Goal: Information Seeking & Learning: Understand process/instructions

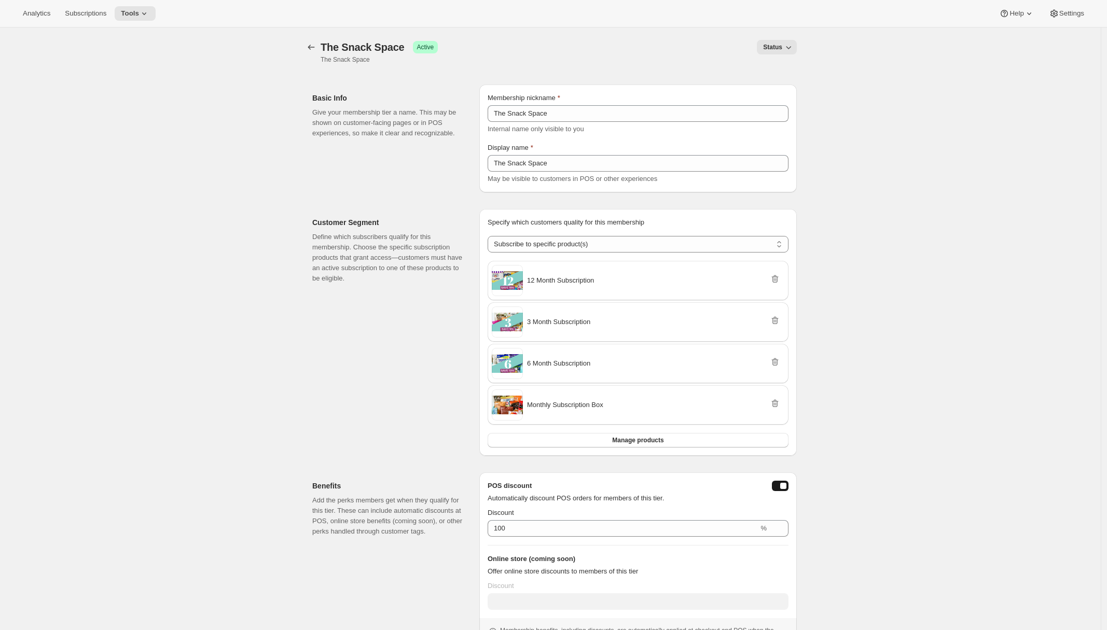
select select "products"
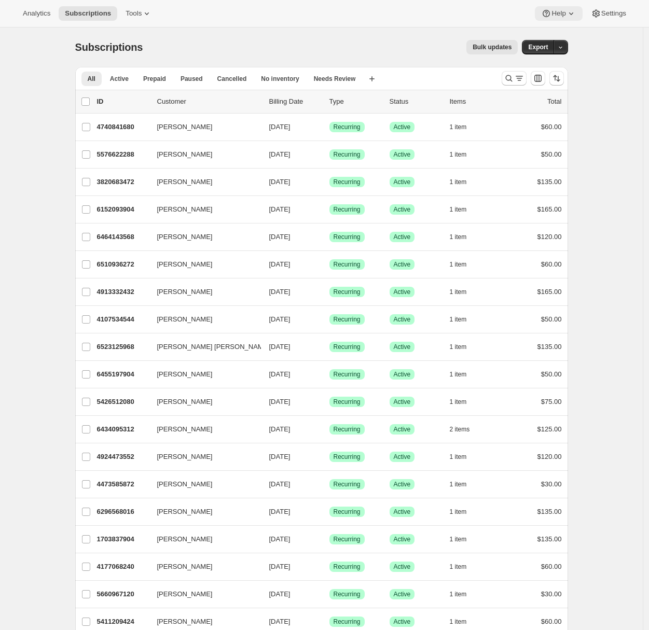
click at [561, 11] on span "Help" at bounding box center [558, 13] width 14 height 8
click at [559, 35] on span "Setup guide" at bounding box center [555, 35] width 36 height 8
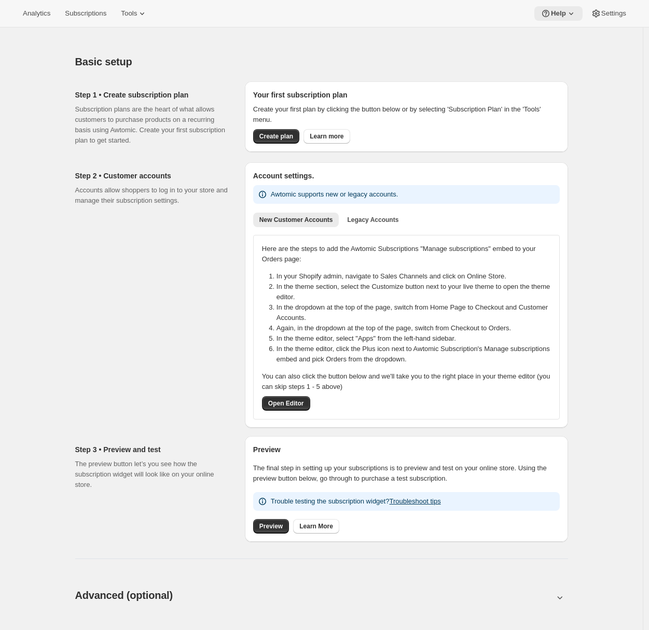
click at [566, 14] on icon at bounding box center [571, 13] width 10 height 10
